Goal: Find specific page/section: Find specific page/section

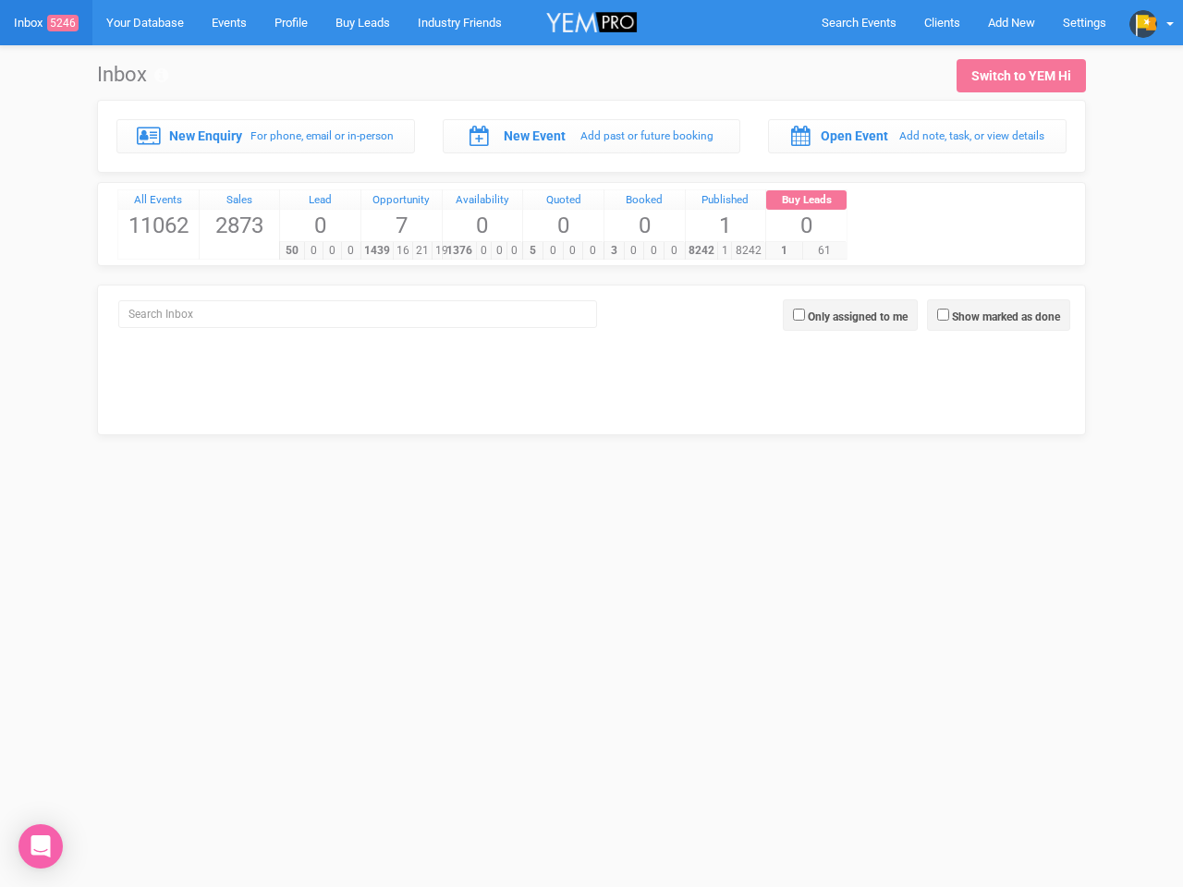
click at [592, 241] on div "5 0 0 0" at bounding box center [562, 250] width 80 height 18
click at [859, 22] on span "Search Events" at bounding box center [859, 23] width 75 height 14
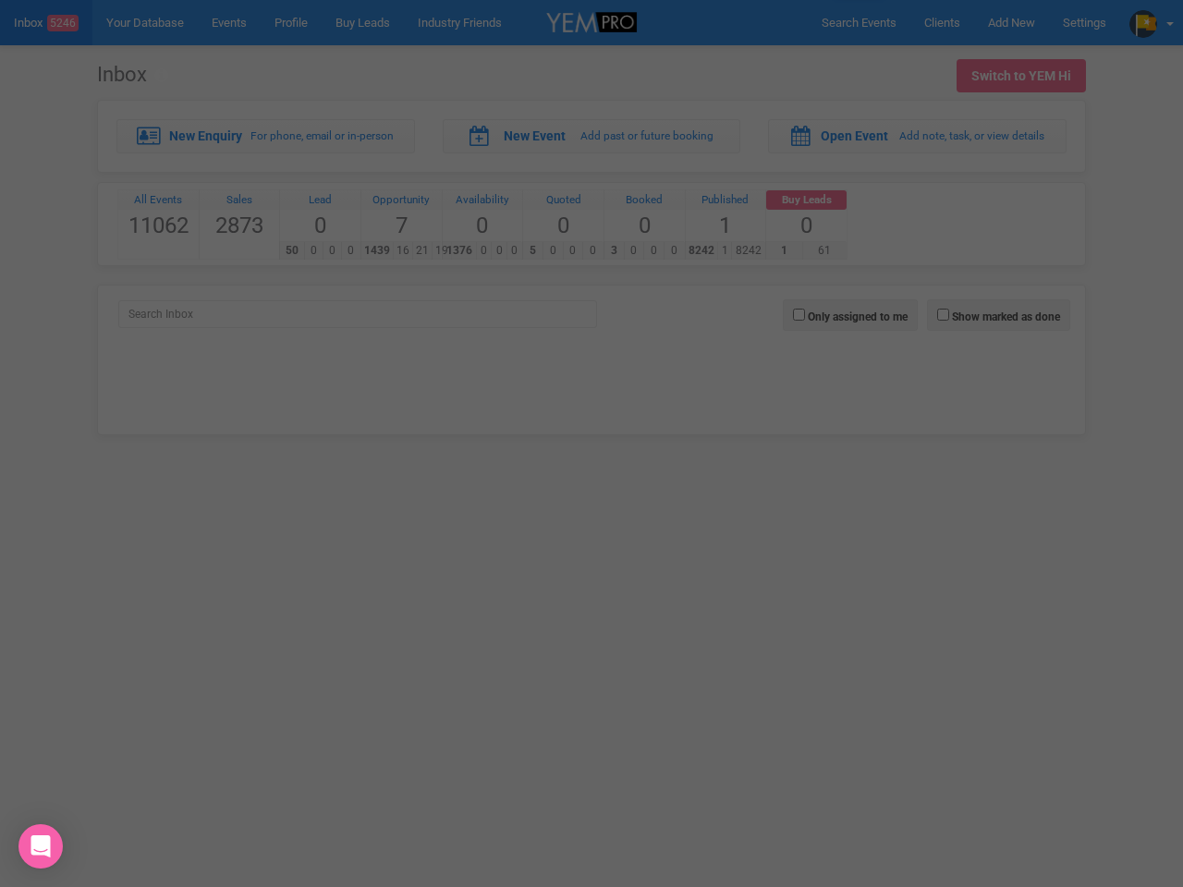
click at [0, 0] on div "Loading..." at bounding box center [0, 0] width 0 height 0
click at [1152, 22] on div "Loading..." at bounding box center [591, 443] width 1183 height 887
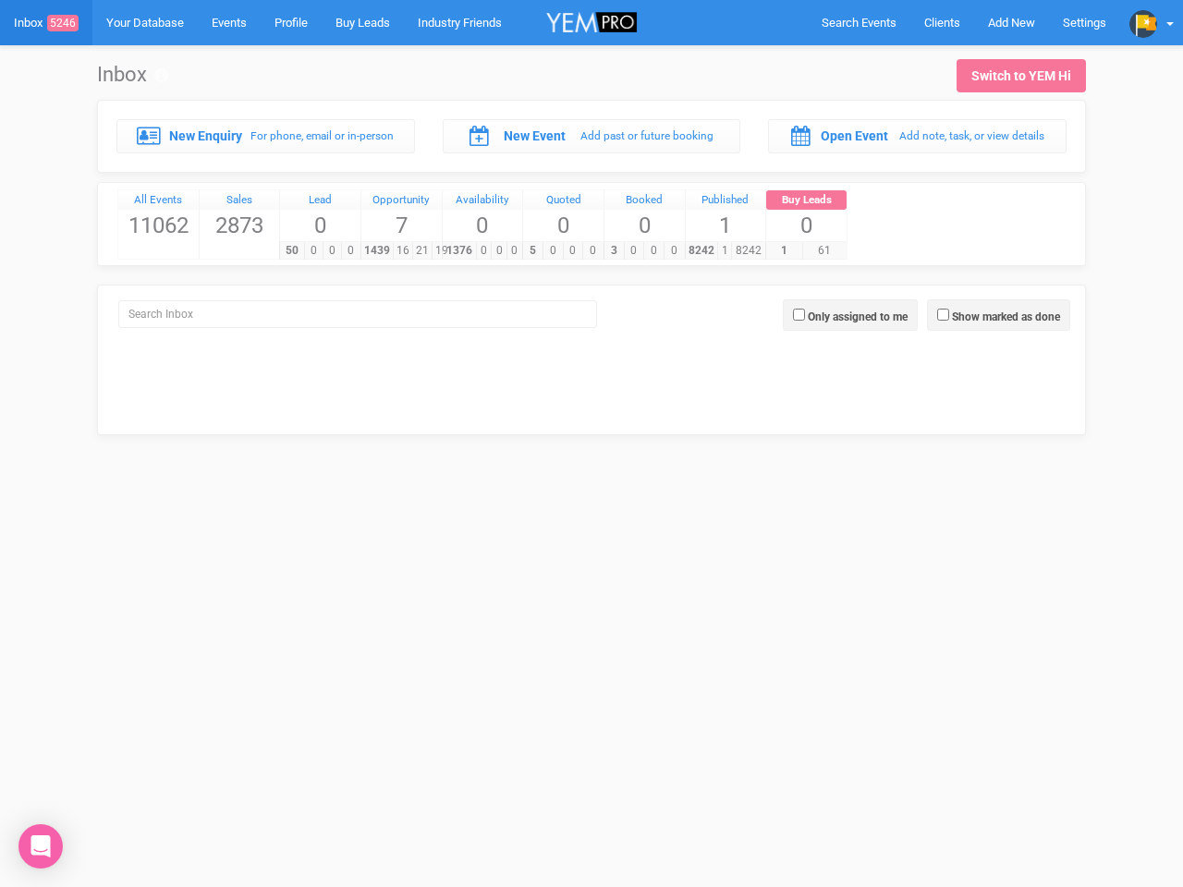
click at [998, 315] on label "Show marked as done" at bounding box center [1006, 317] width 108 height 17
click at [949, 315] on input "Show marked as done" at bounding box center [943, 315] width 12 height 12
checkbox input "true"
click at [850, 315] on label "Only assigned to me" at bounding box center [858, 317] width 100 height 17
click at [805, 315] on input "Only assigned to me" at bounding box center [799, 315] width 12 height 12
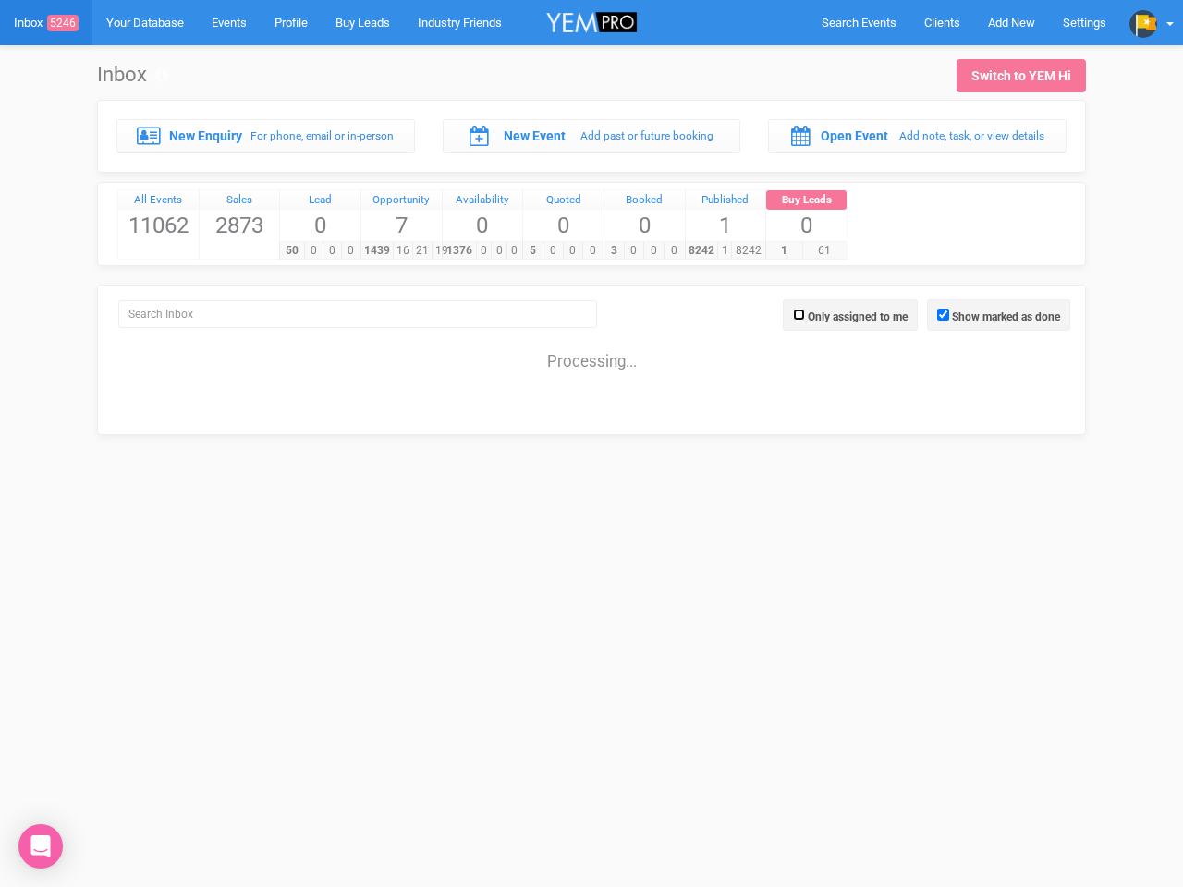
checkbox input "true"
click at [41, 847] on icon "Open Intercom Messenger" at bounding box center [40, 847] width 19 height 22
